Goal: Information Seeking & Learning: Learn about a topic

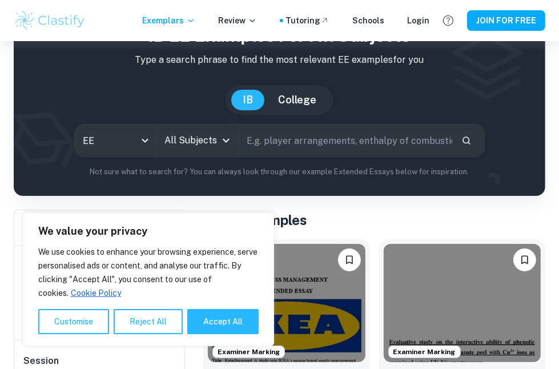
scroll to position [57, 0]
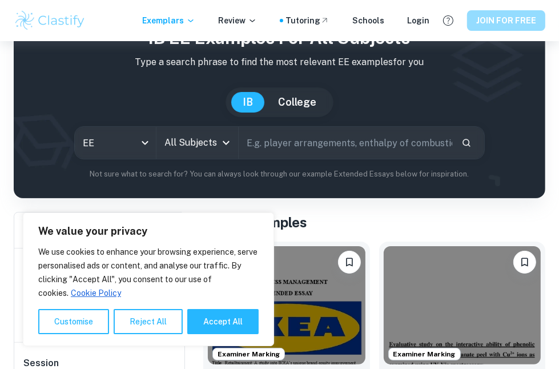
click at [511, 16] on button "JOIN FOR FREE" at bounding box center [506, 20] width 78 height 21
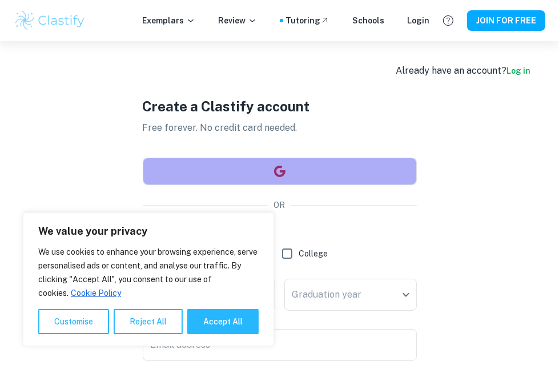
click at [340, 160] on button "button" at bounding box center [280, 171] width 274 height 27
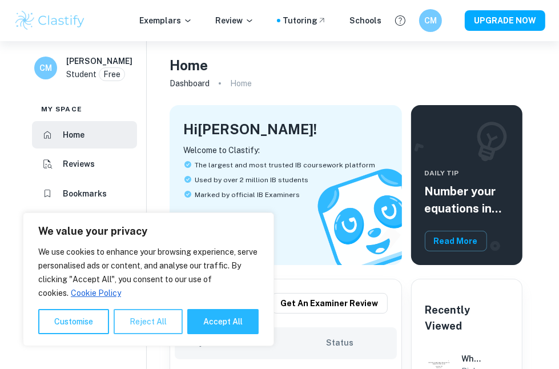
click at [142, 323] on button "Reject All" at bounding box center [148, 321] width 69 height 25
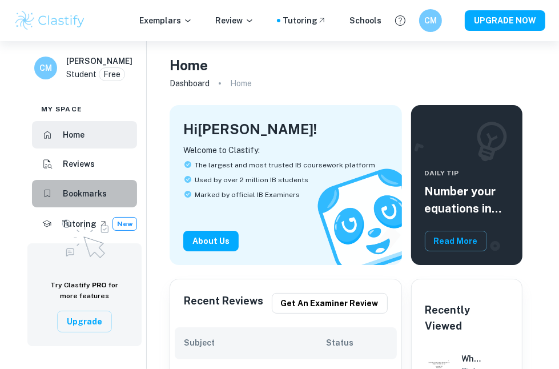
click at [90, 200] on h6 "Bookmarks" at bounding box center [85, 193] width 44 height 13
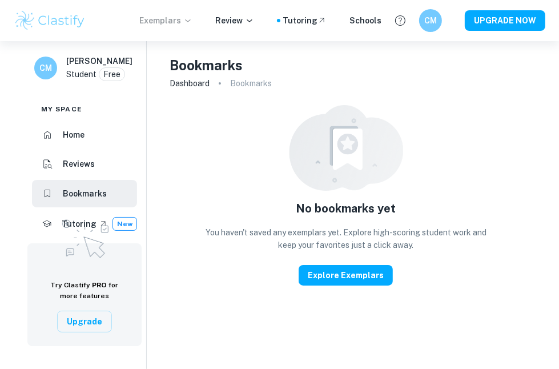
click at [169, 19] on p "Exemplars" at bounding box center [165, 20] width 53 height 13
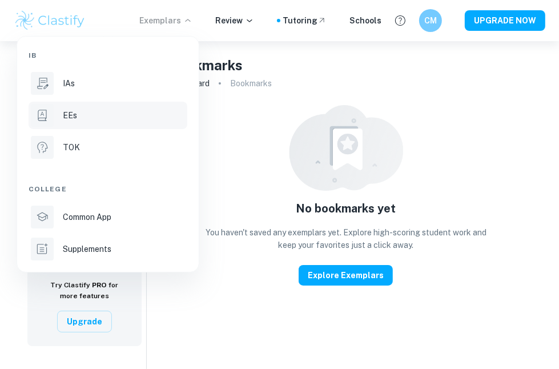
click at [88, 114] on div "EEs" at bounding box center [124, 115] width 122 height 13
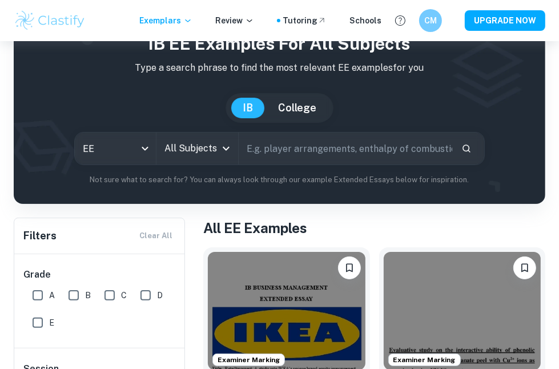
scroll to position [111, 0]
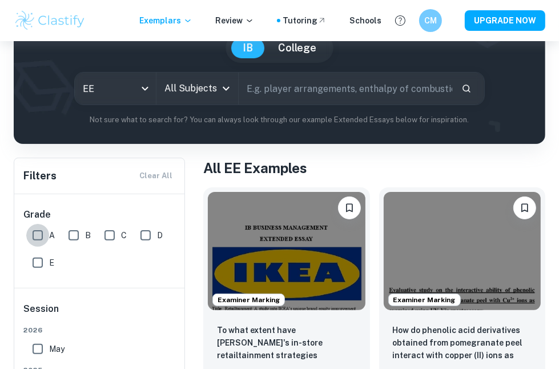
click at [31, 233] on input "A" at bounding box center [37, 235] width 23 height 23
checkbox input "true"
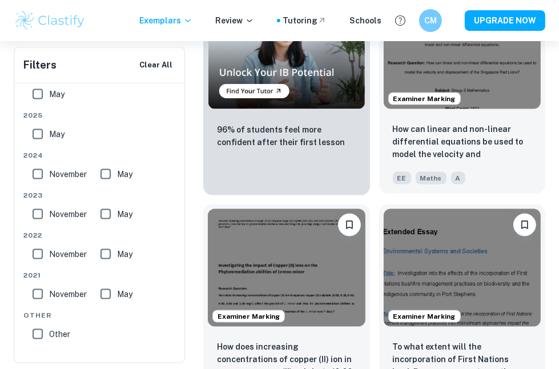
scroll to position [1027, 0]
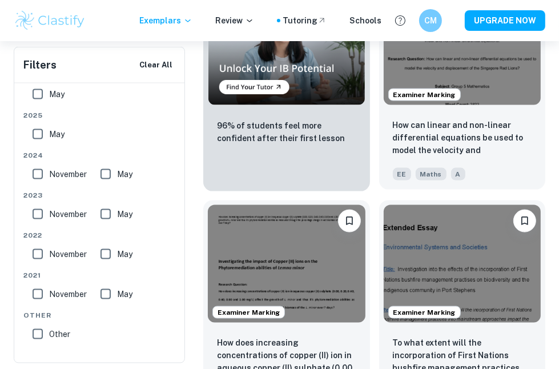
click at [388, 303] on img at bounding box center [463, 264] width 158 height 118
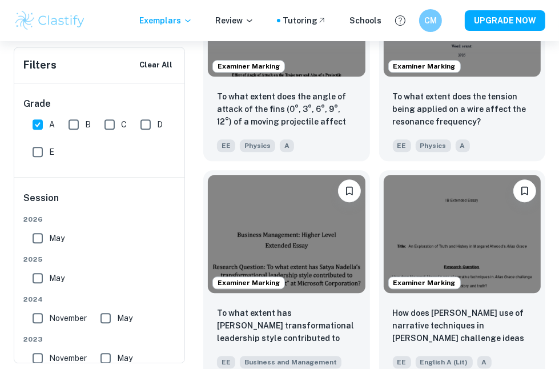
scroll to position [1724, 0]
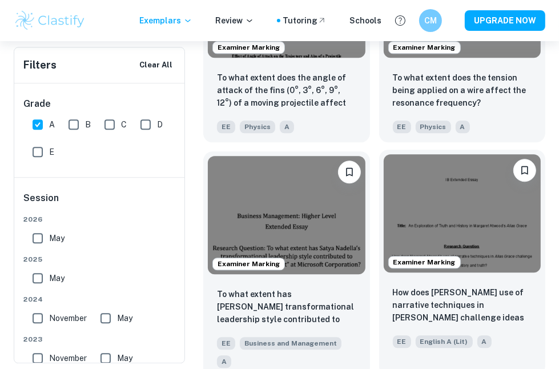
click at [470, 272] on img at bounding box center [463, 213] width 158 height 118
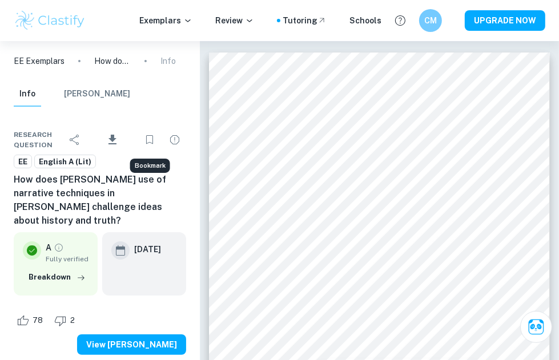
click at [155, 141] on icon "Bookmark" at bounding box center [150, 140] width 14 height 14
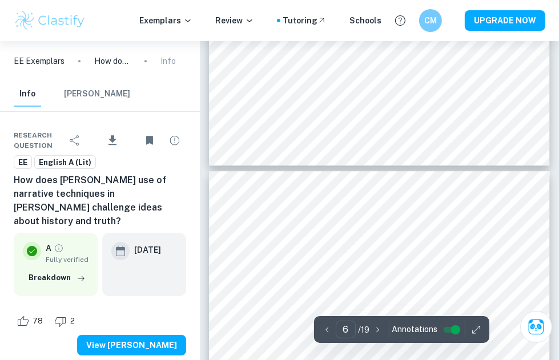
scroll to position [2280, 0]
type input "5"
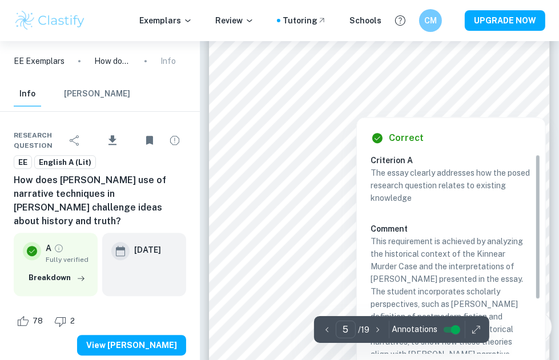
scroll to position [2081, 0]
